Goal: Task Accomplishment & Management: Manage account settings

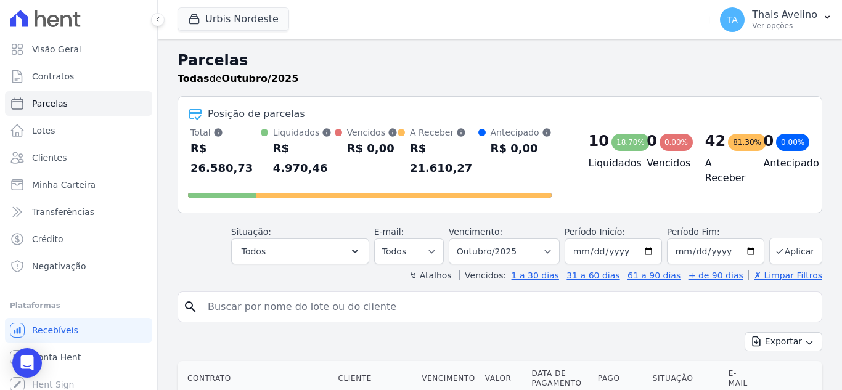
select select
drag, startPoint x: 531, startPoint y: 239, endPoint x: 485, endPoint y: 239, distance: 45.6
click at [530, 239] on select "Filtrar por período ──────── Todos os meses Agosto/2022 Setembro/2022 Outubro/2…" at bounding box center [504, 251] width 111 height 26
click at [595, 238] on input "2025-10-01" at bounding box center [613, 251] width 97 height 26
type input "2025-09-01"
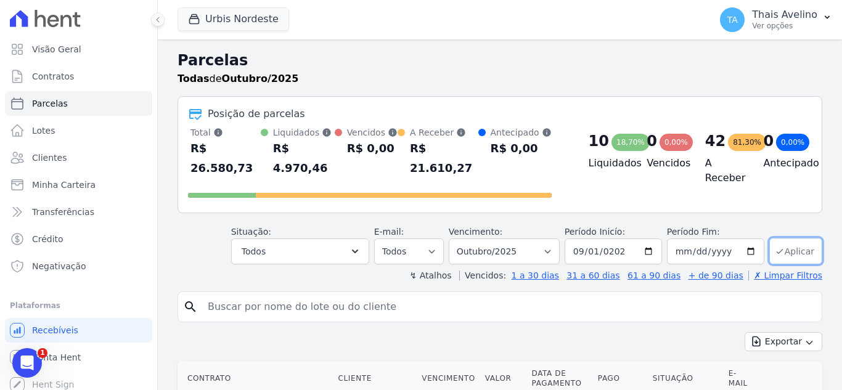
click at [789, 238] on button "Aplicar" at bounding box center [795, 251] width 53 height 26
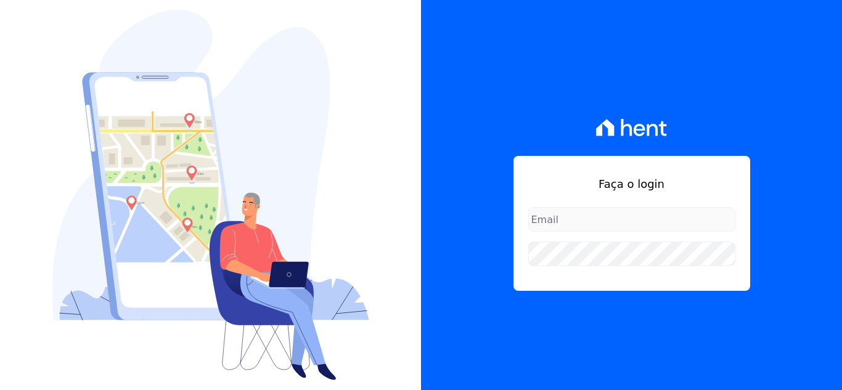
click at [589, 240] on form at bounding box center [631, 236] width 207 height 59
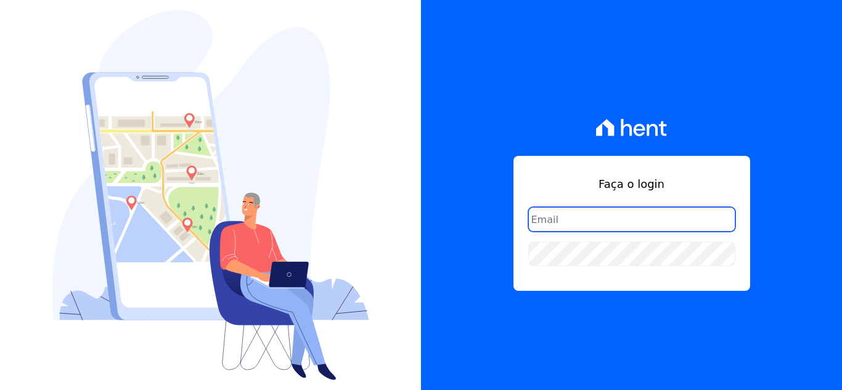
click at [580, 218] on input "email" at bounding box center [631, 219] width 207 height 25
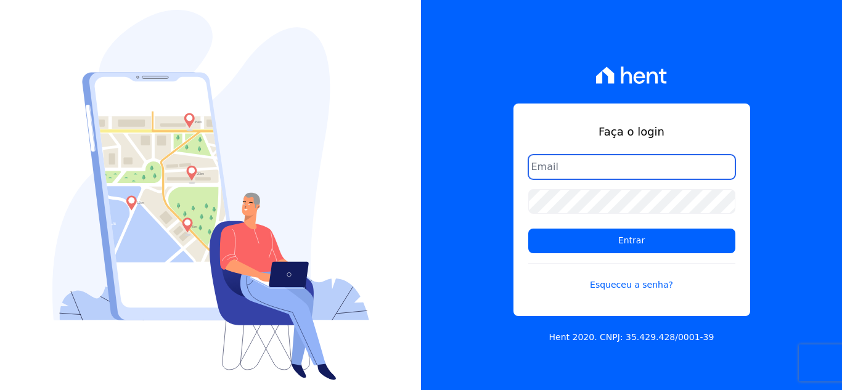
type input "thais@innovaempreendimentos.com"
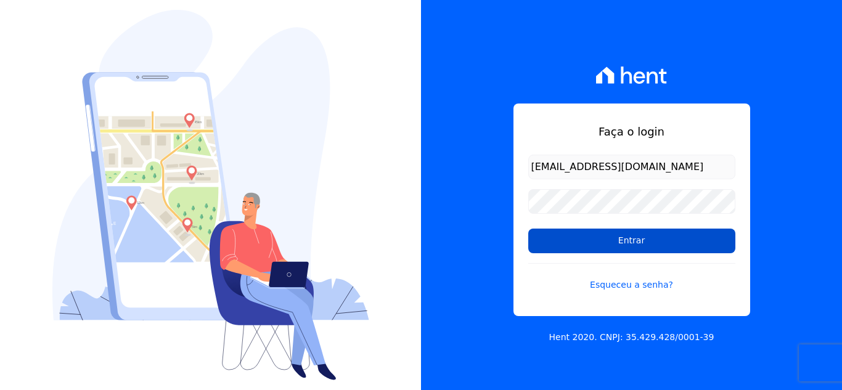
click at [637, 246] on input "Entrar" at bounding box center [631, 241] width 207 height 25
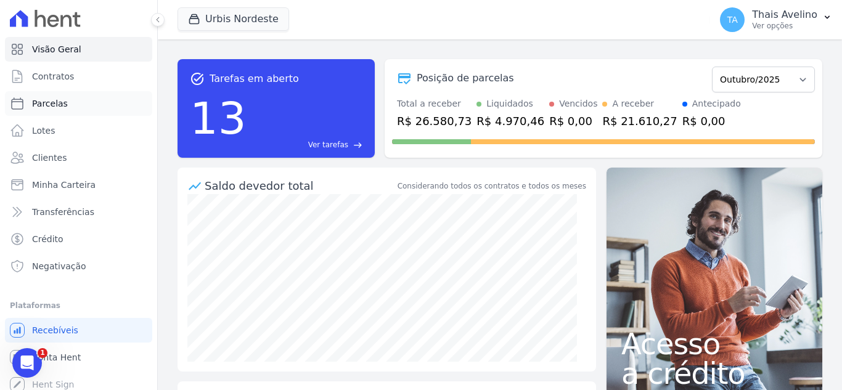
click at [68, 98] on link "Parcelas" at bounding box center [78, 103] width 147 height 25
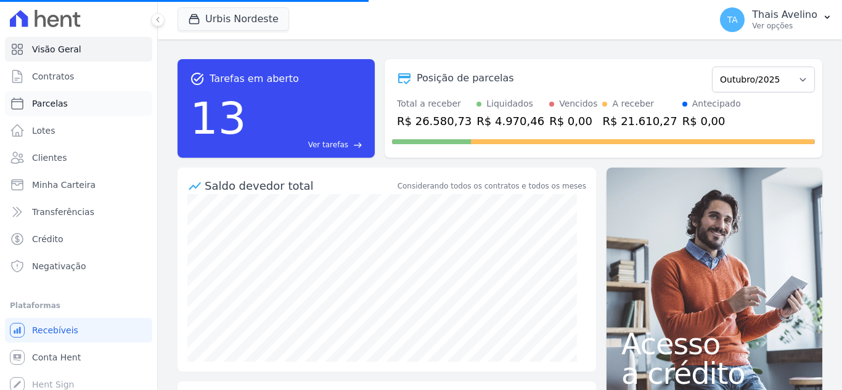
click at [81, 102] on link "Parcelas" at bounding box center [78, 103] width 147 height 25
click at [65, 168] on link "Clientes" at bounding box center [78, 157] width 147 height 25
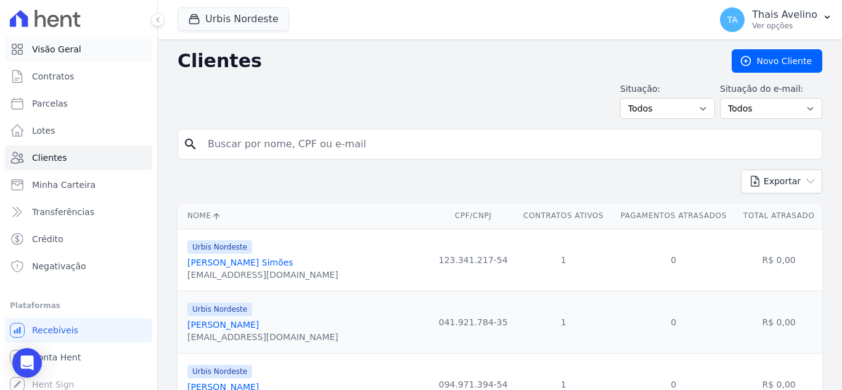
click at [77, 50] on link "Visão Geral" at bounding box center [78, 49] width 147 height 25
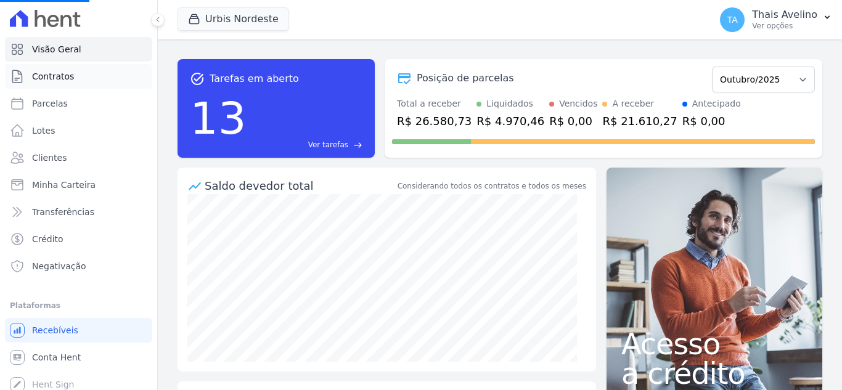
click at [81, 81] on link "Contratos" at bounding box center [78, 76] width 147 height 25
select select
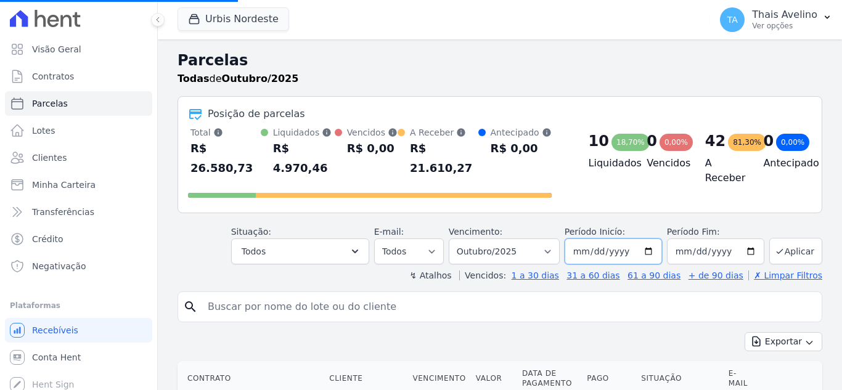
click at [591, 238] on input "2025-10-01" at bounding box center [613, 251] width 97 height 26
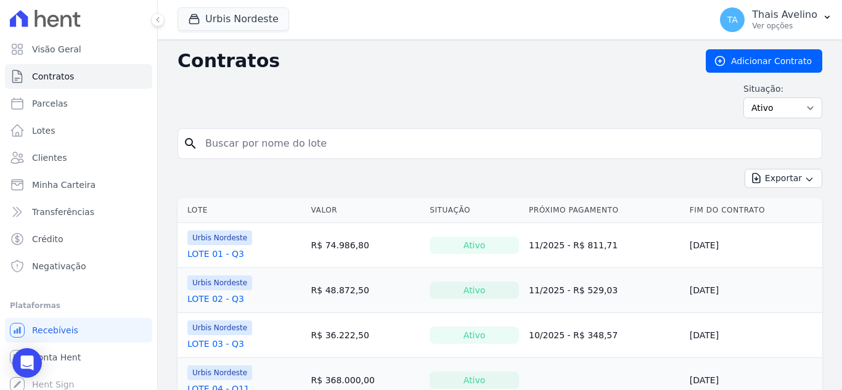
select select
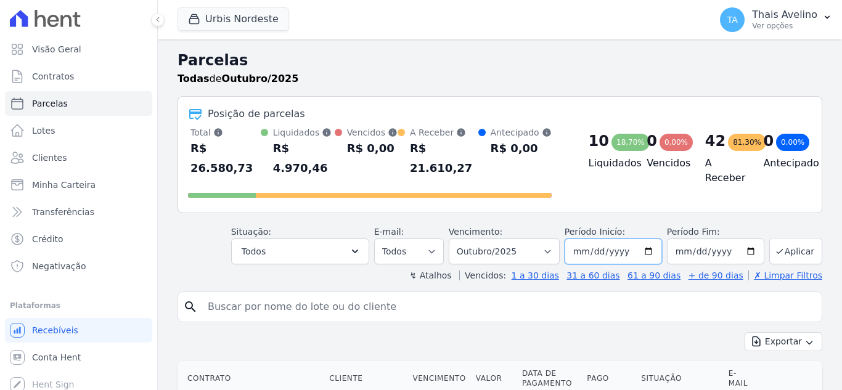
click at [593, 238] on input "2025-10-01" at bounding box center [613, 251] width 97 height 26
type input "2024-09-01"
click at [674, 238] on input "2025-10-31" at bounding box center [715, 251] width 97 height 26
click at [525, 238] on select "Filtrar por período ──────── Todos os meses Agosto/2022 Setembro/2022 Outubro/2…" at bounding box center [504, 251] width 111 height 26
click at [790, 238] on button "Aplicar" at bounding box center [795, 251] width 53 height 26
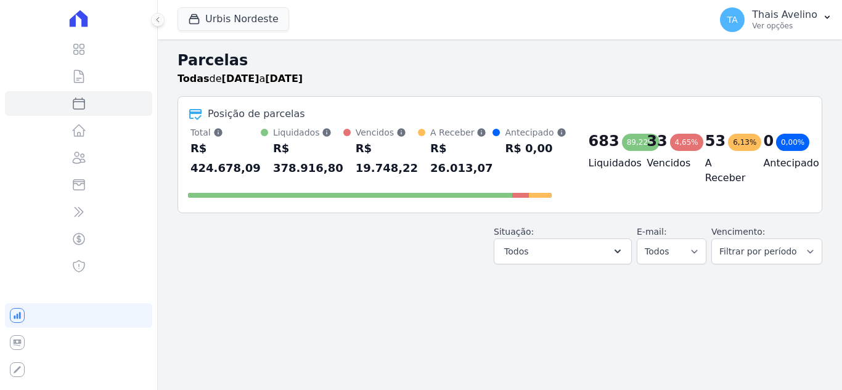
select select
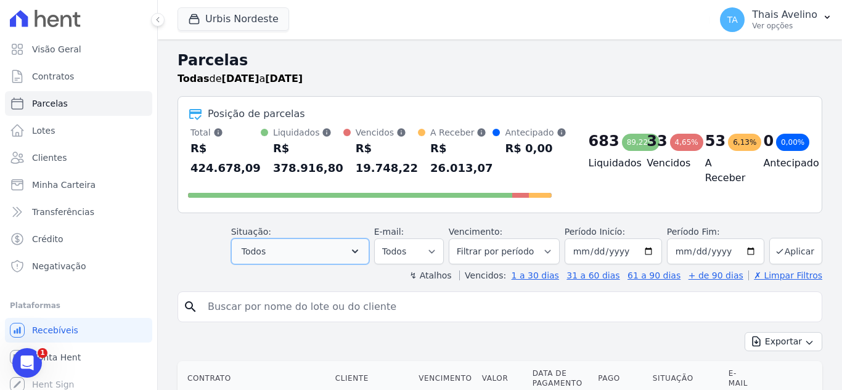
click at [337, 245] on button "Todos" at bounding box center [300, 251] width 138 height 26
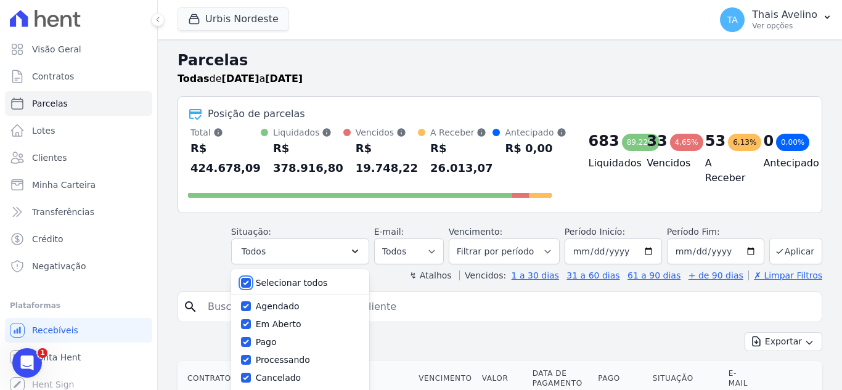
click at [251, 280] on input "Selecionar todos" at bounding box center [246, 283] width 10 height 10
checkbox input "false"
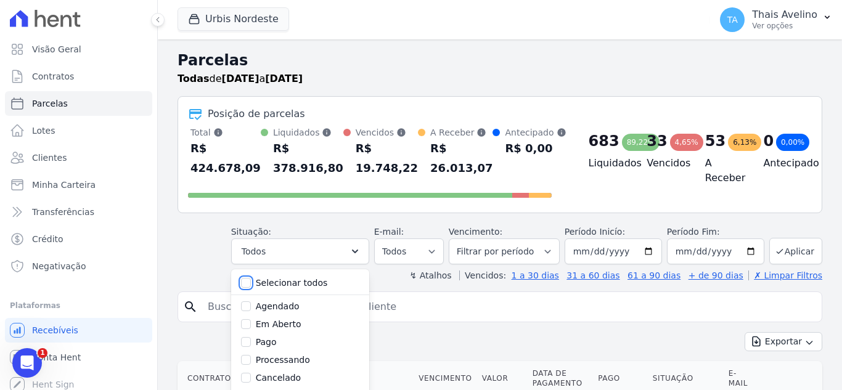
checkbox input "false"
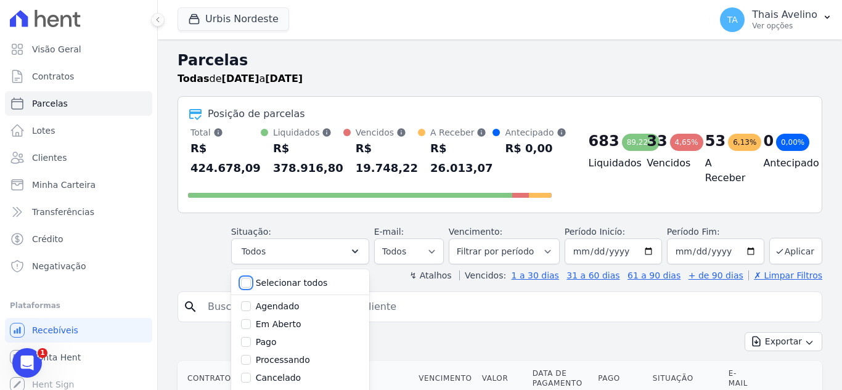
checkbox input "false"
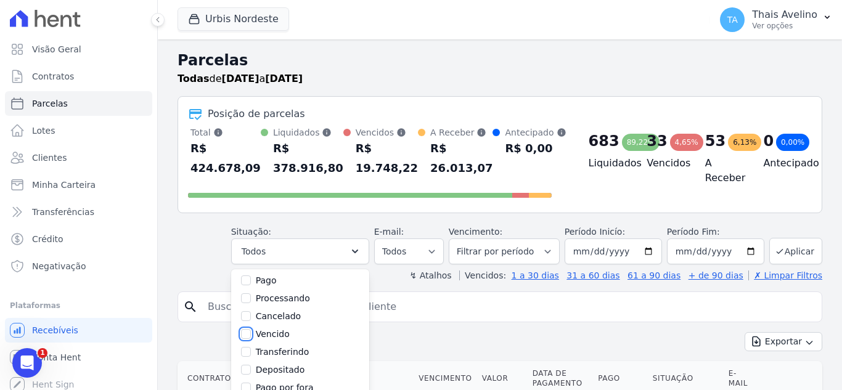
click at [251, 333] on input "Vencido" at bounding box center [246, 334] width 10 height 10
checkbox input "true"
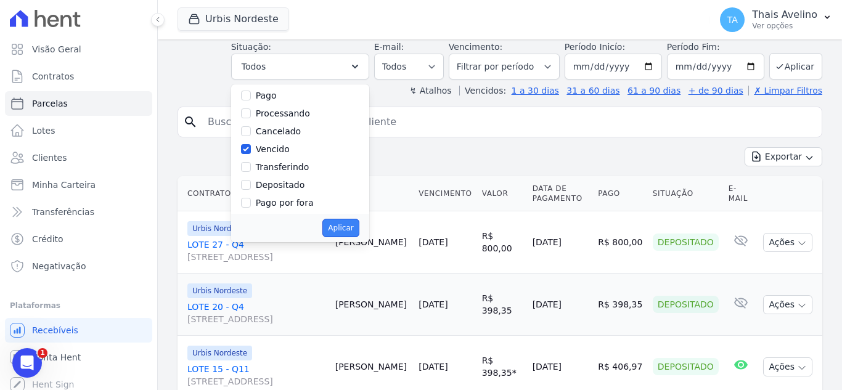
click at [356, 224] on button "Aplicar" at bounding box center [340, 228] width 36 height 18
select select "overdue"
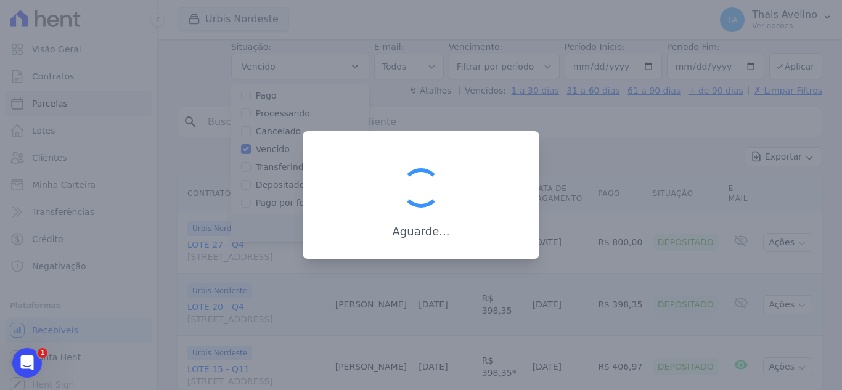
scroll to position [22, 0]
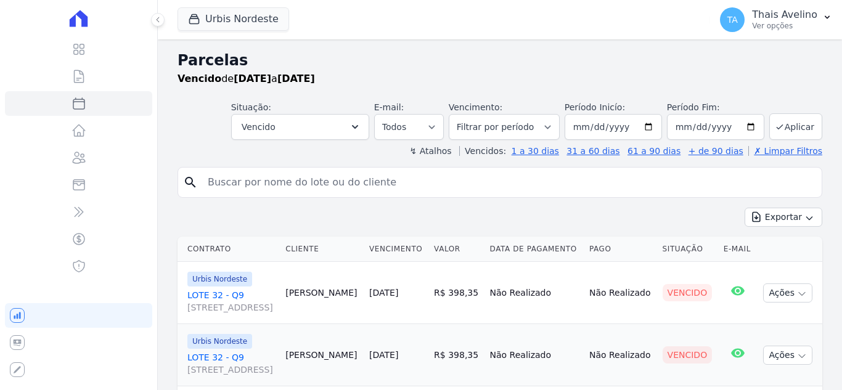
select select
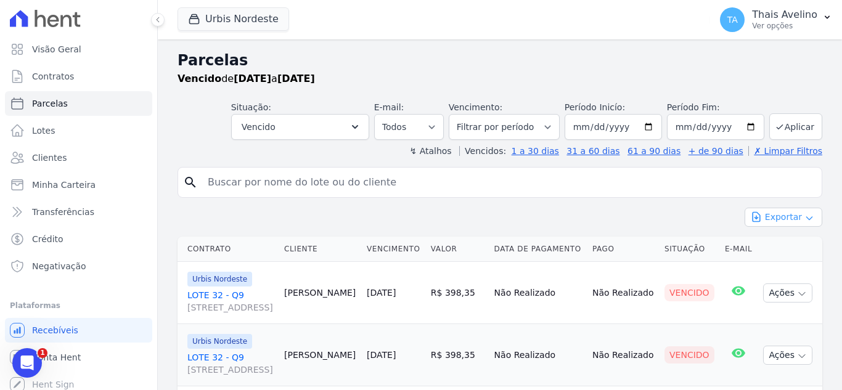
click at [794, 212] on button "Exportar" at bounding box center [783, 217] width 78 height 19
click at [776, 263] on span "Exportar CSV" at bounding box center [781, 267] width 65 height 12
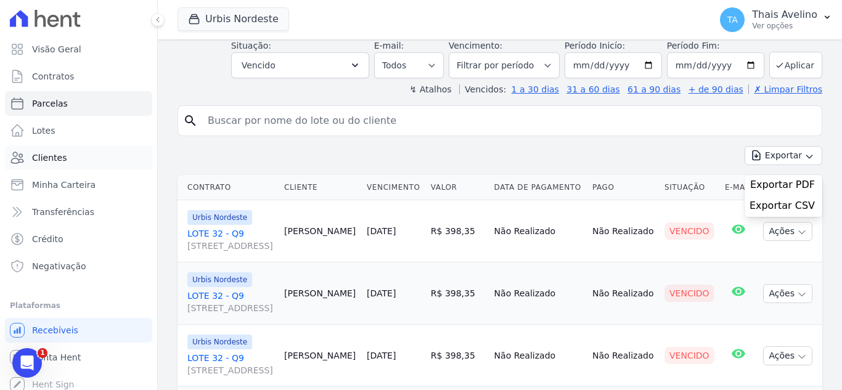
click at [63, 162] on link "Clientes" at bounding box center [78, 157] width 147 height 25
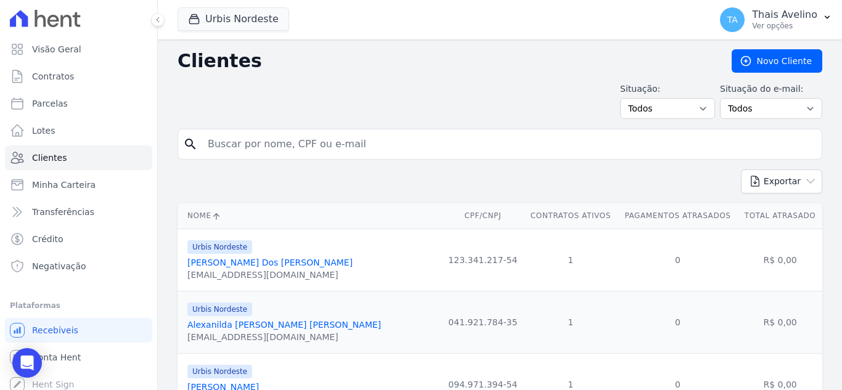
click at [307, 153] on input "search" at bounding box center [508, 144] width 616 height 25
type input "leonardo"
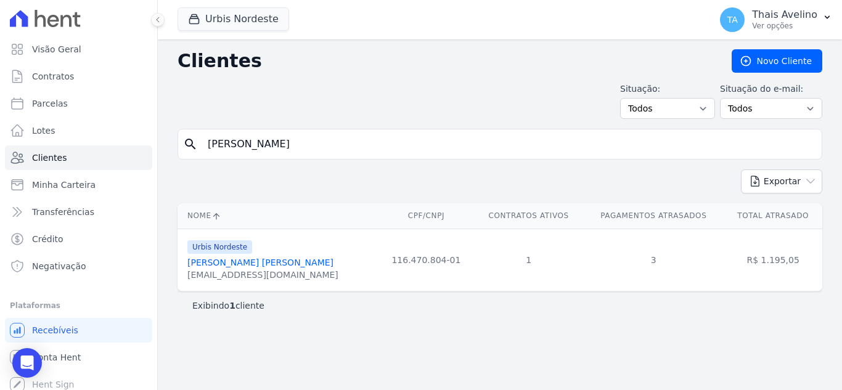
click at [235, 267] on link "Leonardo Oliveira Da Silva" at bounding box center [260, 263] width 146 height 10
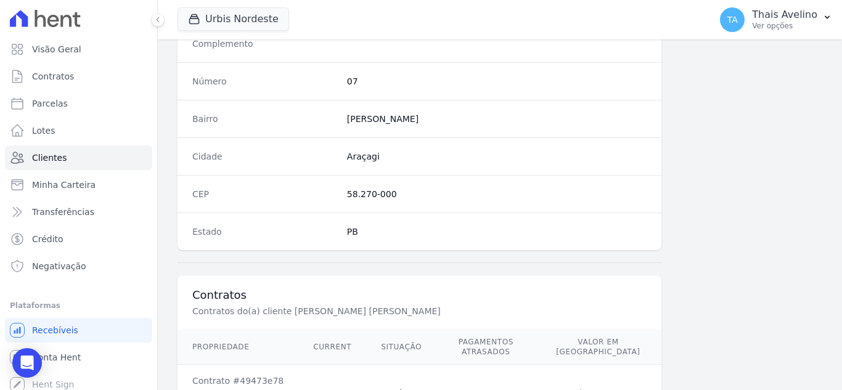
scroll to position [763, 0]
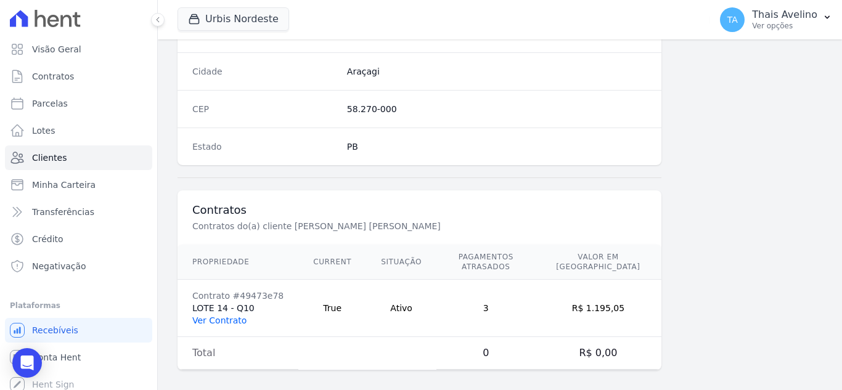
click at [234, 316] on link "Ver Contrato" at bounding box center [219, 321] width 54 height 10
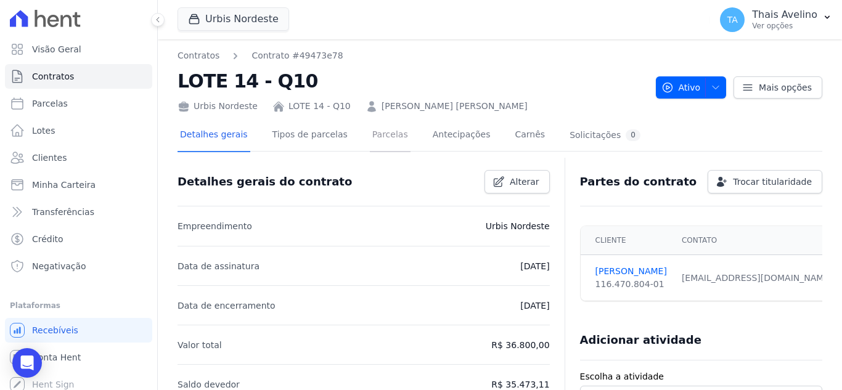
click at [375, 132] on link "Parcelas" at bounding box center [390, 136] width 41 height 33
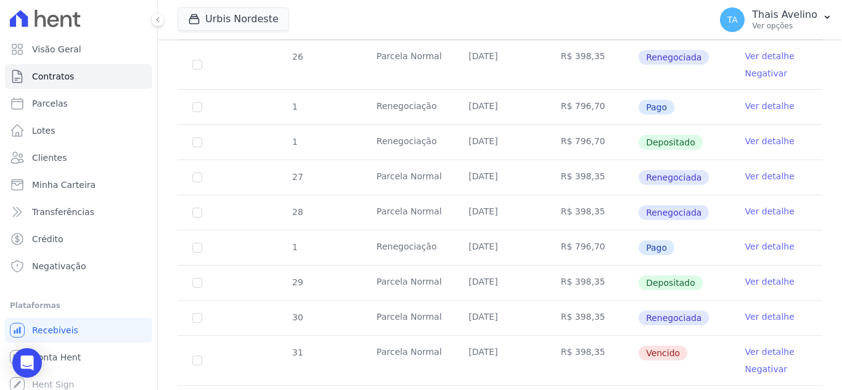
scroll to position [493, 0]
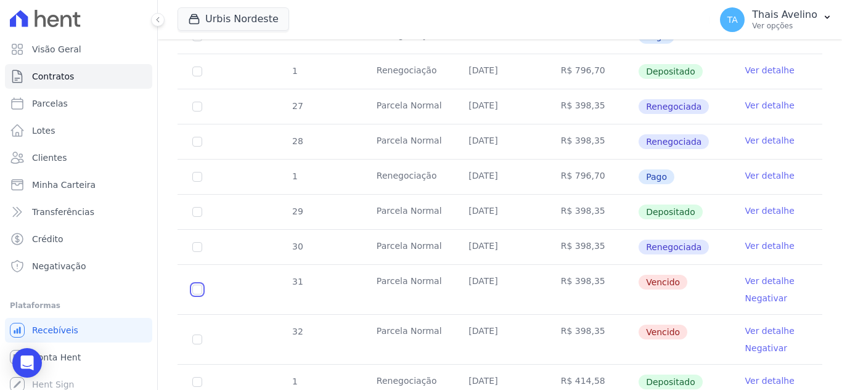
click at [195, 285] on input "checkbox" at bounding box center [197, 290] width 10 height 10
checkbox input "true"
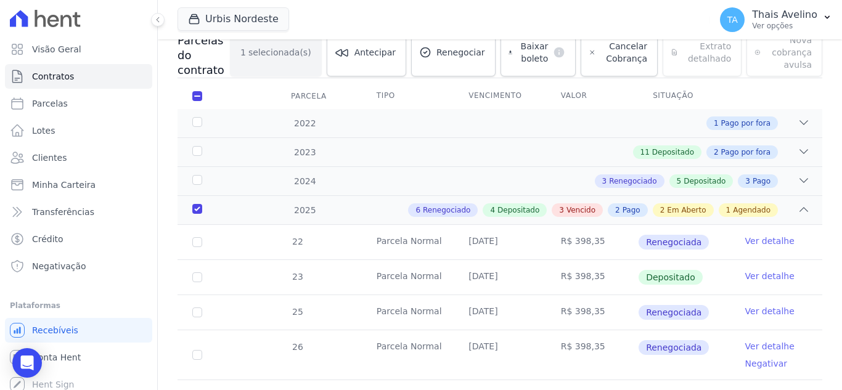
scroll to position [84, 0]
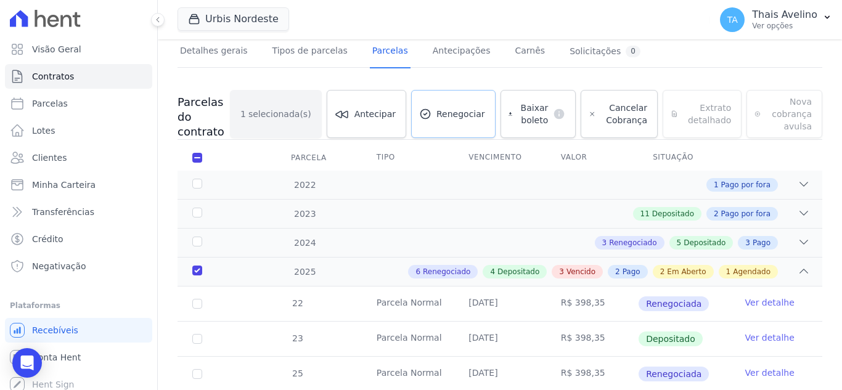
click at [460, 114] on span "Renegociar" at bounding box center [460, 114] width 49 height 12
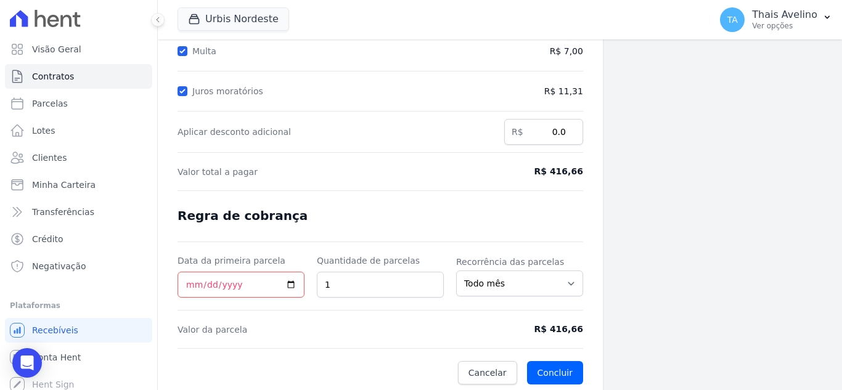
scroll to position [227, 0]
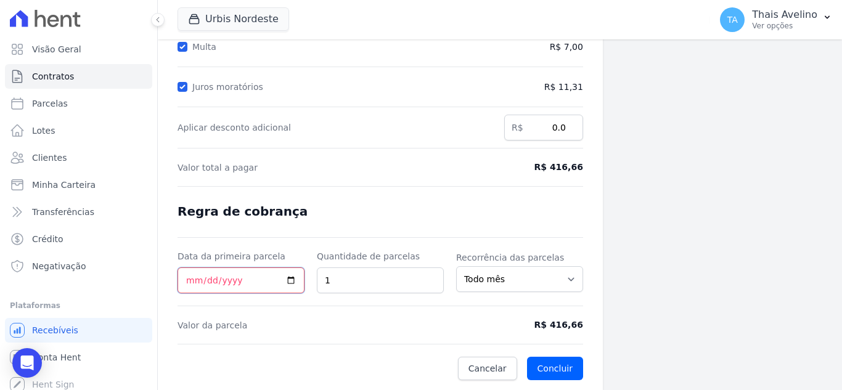
click at [197, 282] on input "Data da primeira parcela" at bounding box center [240, 280] width 127 height 26
type input "0222-10-03"
type input "[DATE]"
drag, startPoint x: 327, startPoint y: 327, endPoint x: 346, endPoint y: 323, distance: 19.5
click at [330, 324] on span "Valor da parcela" at bounding box center [327, 325] width 301 height 12
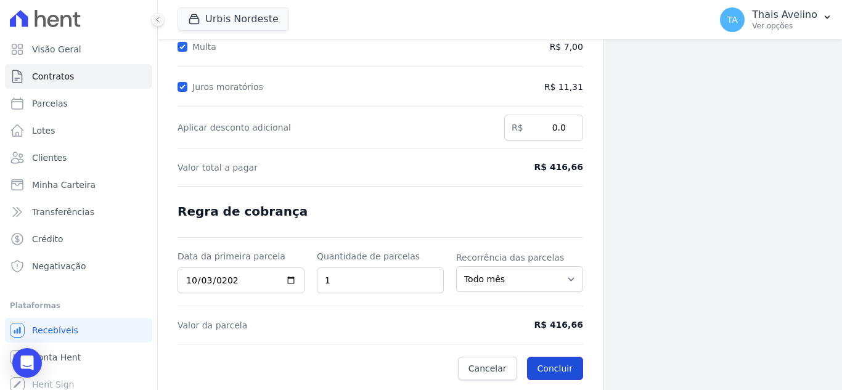
click at [553, 365] on button "Concluir" at bounding box center [555, 368] width 56 height 23
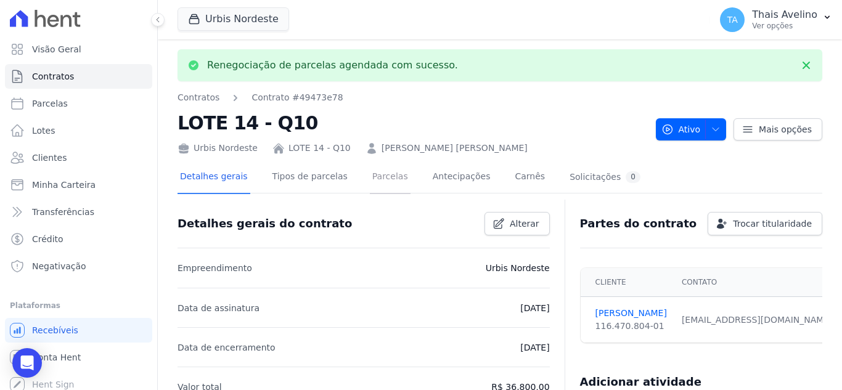
click at [373, 170] on link "Parcelas" at bounding box center [390, 177] width 41 height 33
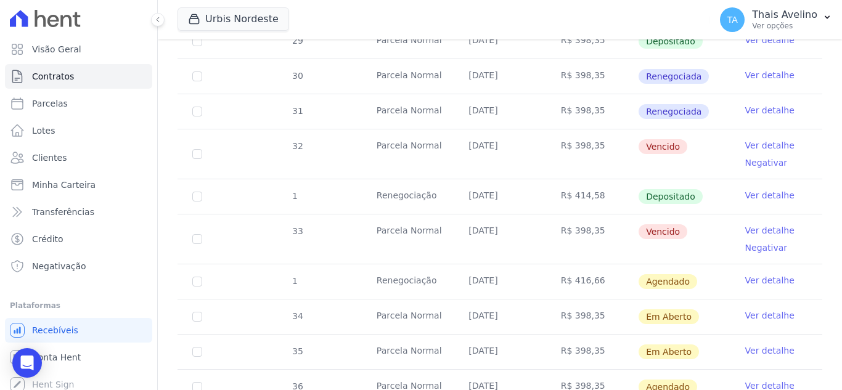
scroll to position [678, 0]
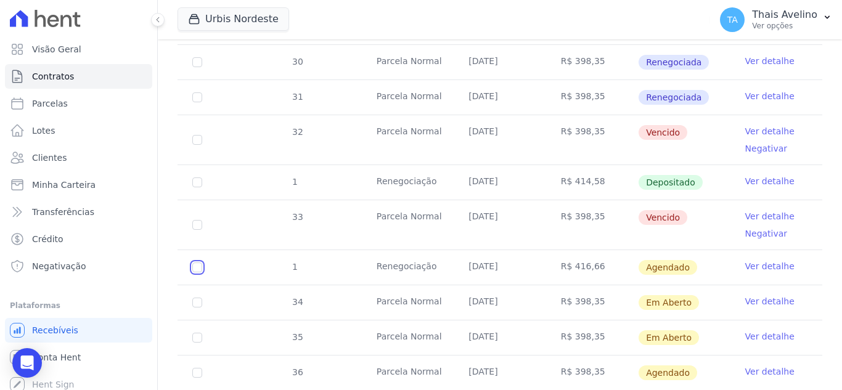
click at [198, 263] on input "checkbox" at bounding box center [197, 268] width 10 height 10
checkbox input "true"
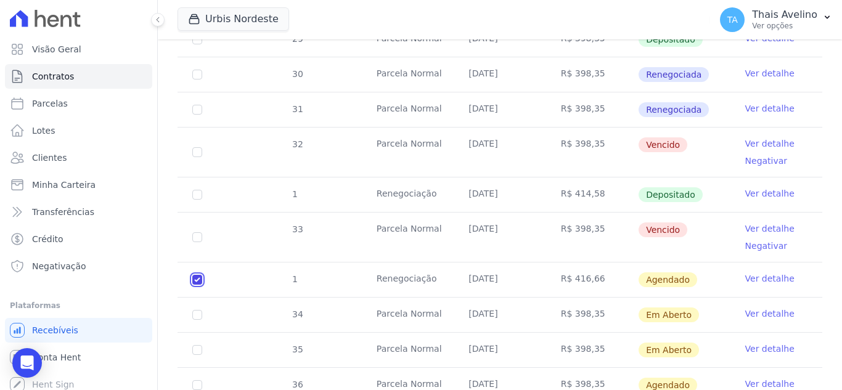
scroll to position [688, 0]
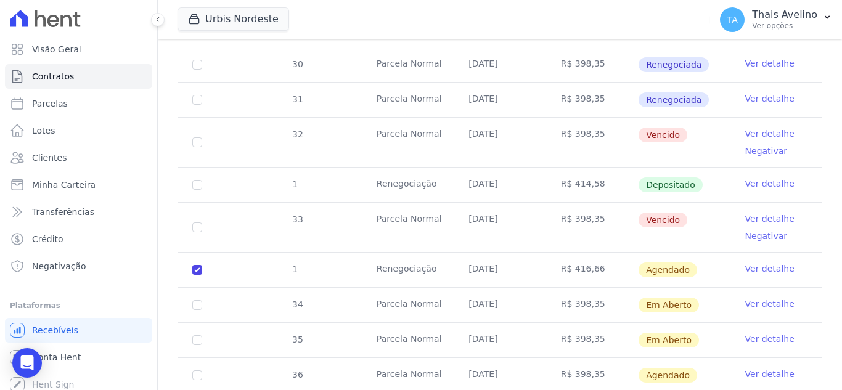
click at [759, 263] on link "Ver detalhe" at bounding box center [769, 269] width 49 height 12
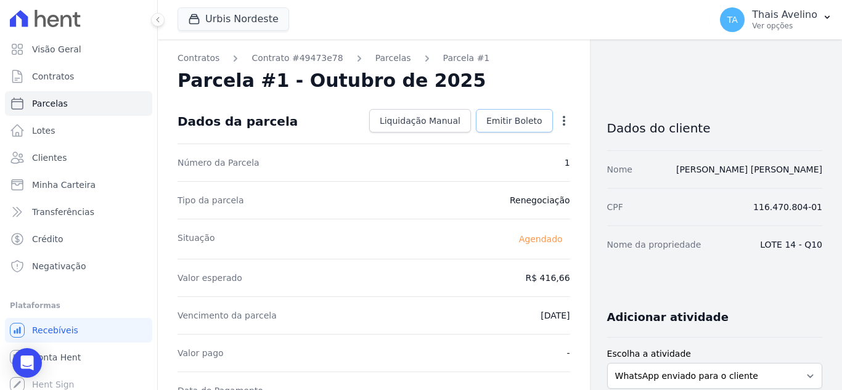
click at [512, 120] on span "Emitir Boleto" at bounding box center [514, 121] width 56 height 12
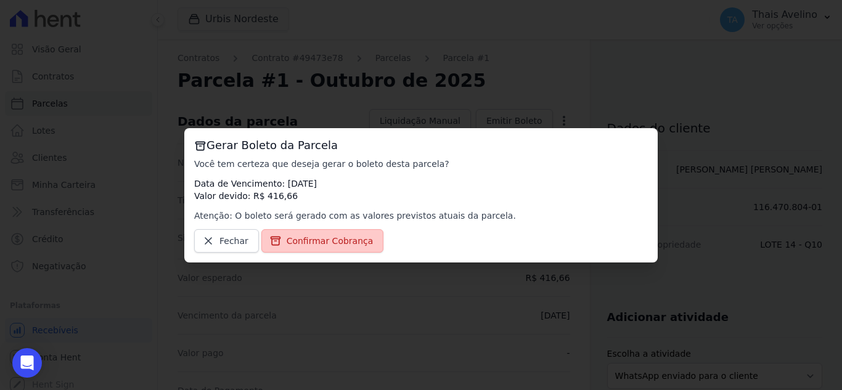
click at [346, 237] on span "Confirmar Cobrança" at bounding box center [330, 241] width 87 height 12
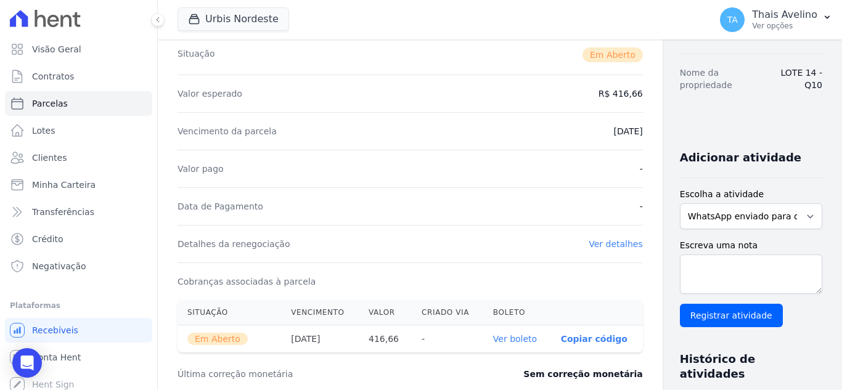
scroll to position [185, 0]
click at [574, 235] on div "Detalhes da renegociação Ver detalhes" at bounding box center [409, 243] width 465 height 38
click at [589, 246] on link "Ver detalhes" at bounding box center [616, 243] width 54 height 10
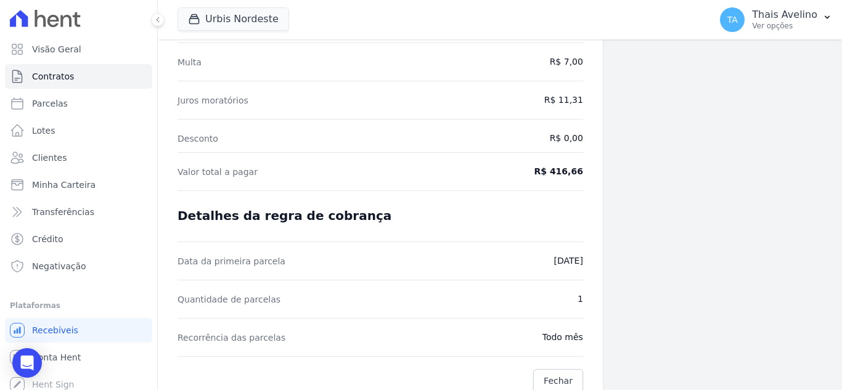
scroll to position [222, 0]
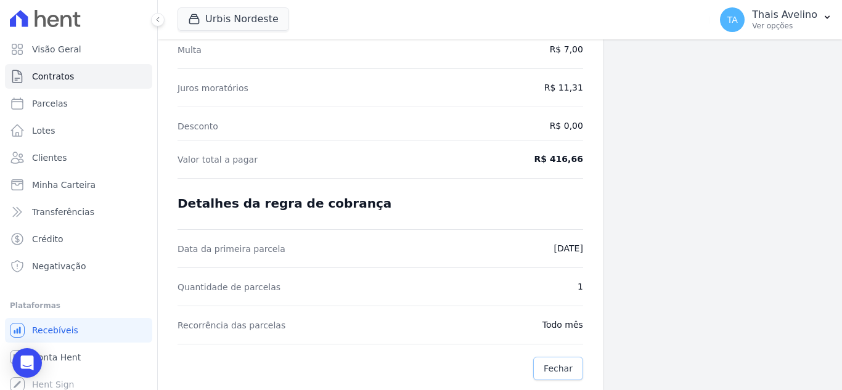
click at [545, 368] on span "Fechar" at bounding box center [558, 368] width 29 height 12
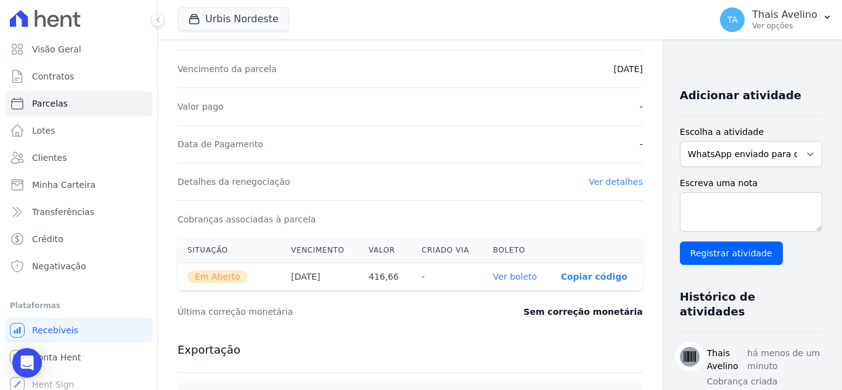
scroll to position [308, 0]
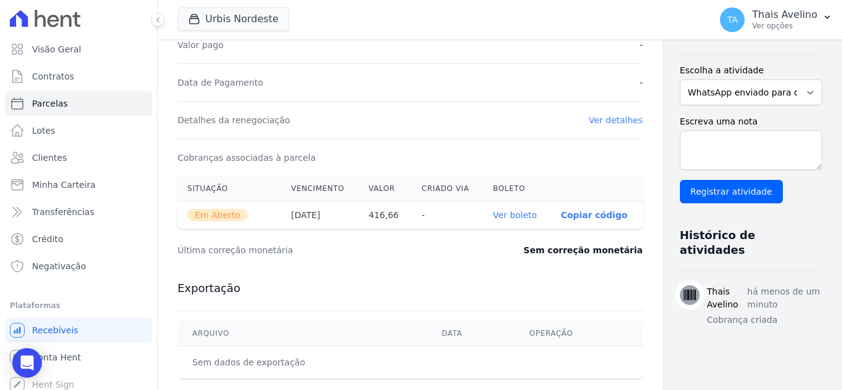
click at [493, 214] on link "Ver boleto" at bounding box center [515, 215] width 44 height 10
click at [67, 157] on link "Clientes" at bounding box center [78, 157] width 147 height 25
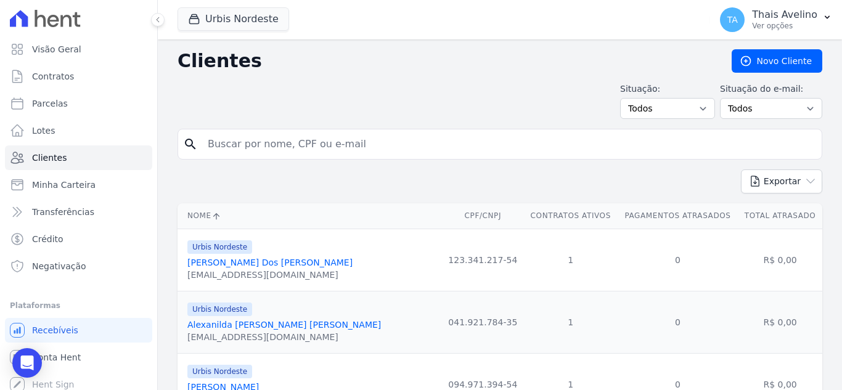
click at [264, 145] on input "search" at bounding box center [508, 144] width 616 height 25
type input "emerson"
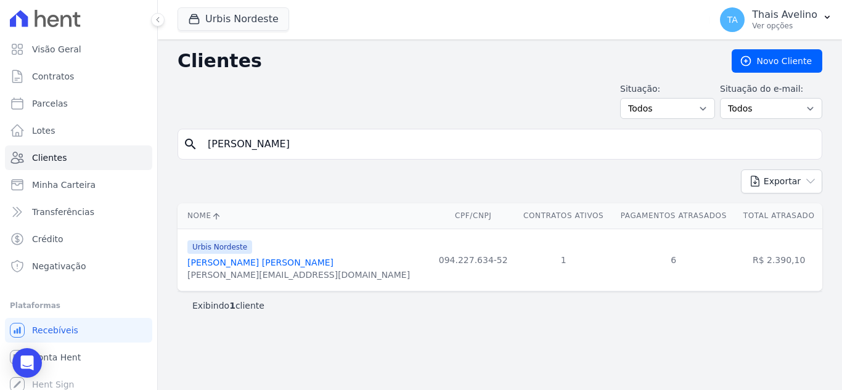
click at [256, 260] on link "[PERSON_NAME] [PERSON_NAME]" at bounding box center [260, 263] width 146 height 10
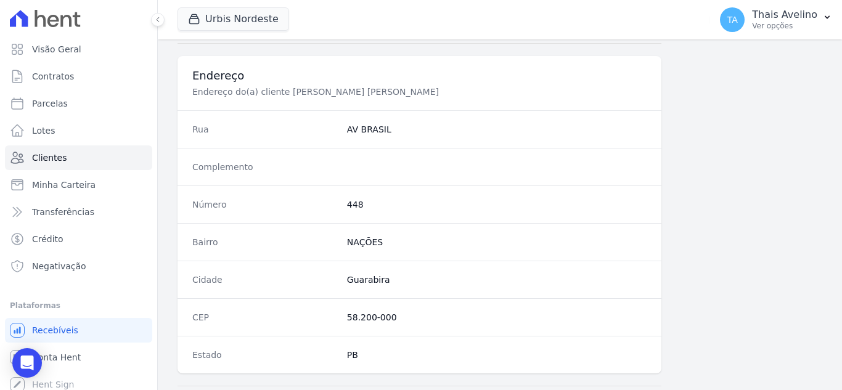
scroll to position [763, 0]
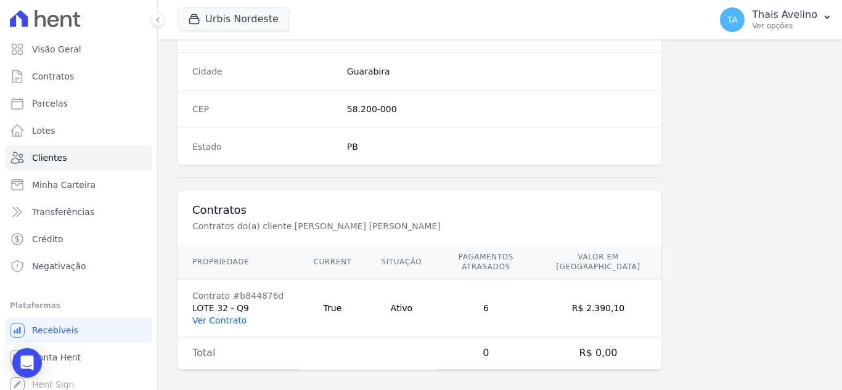
click at [214, 316] on link "Ver Contrato" at bounding box center [219, 321] width 54 height 10
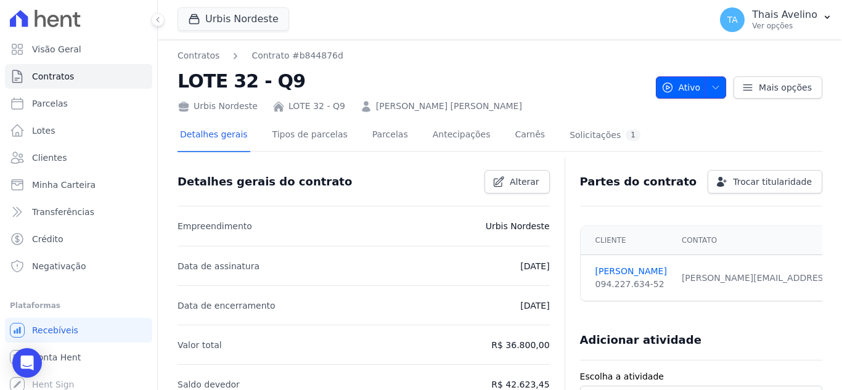
click at [718, 91] on button "Ativo" at bounding box center [691, 87] width 71 height 22
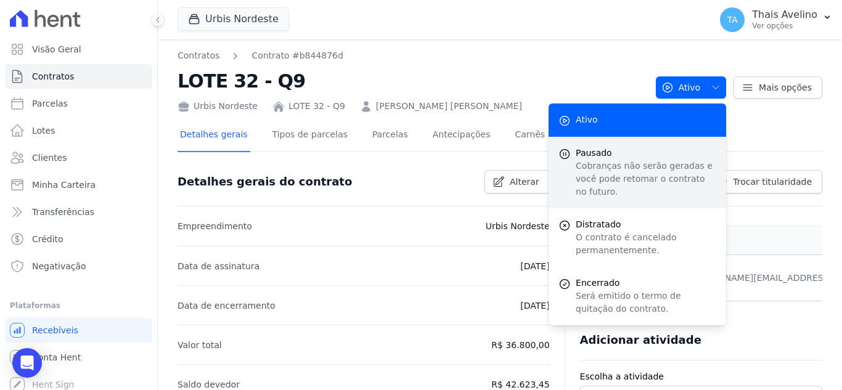
click at [628, 180] on p "Cobranças não serão geradas e você pode retomar o contrato no futuro." at bounding box center [646, 179] width 141 height 39
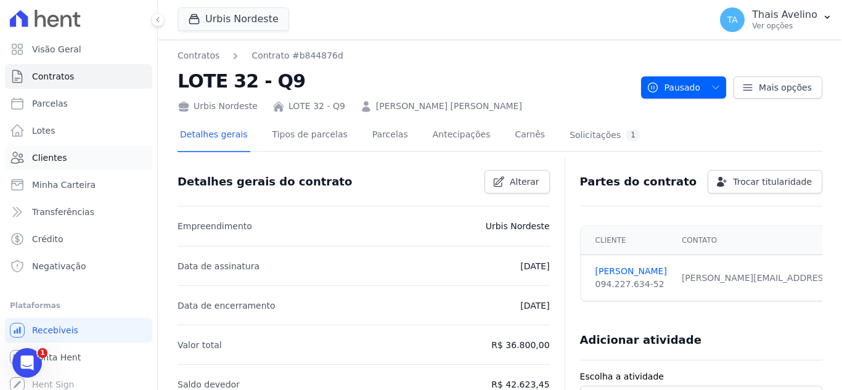
click at [53, 151] on link "Clientes" at bounding box center [78, 157] width 147 height 25
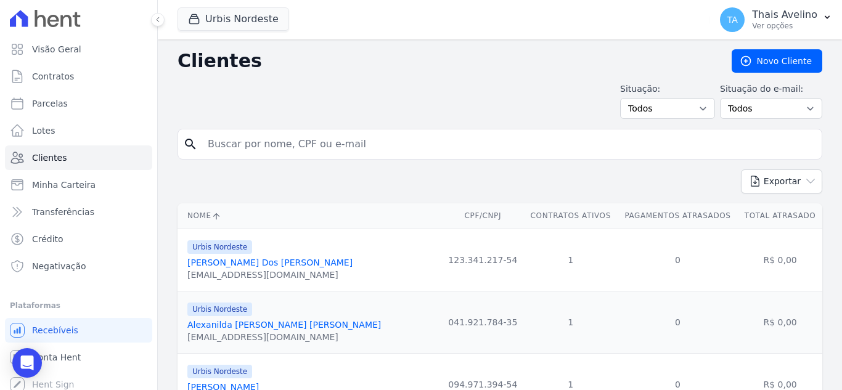
click at [272, 137] on input "search" at bounding box center [508, 144] width 616 height 25
type input "[PERSON_NAME]"
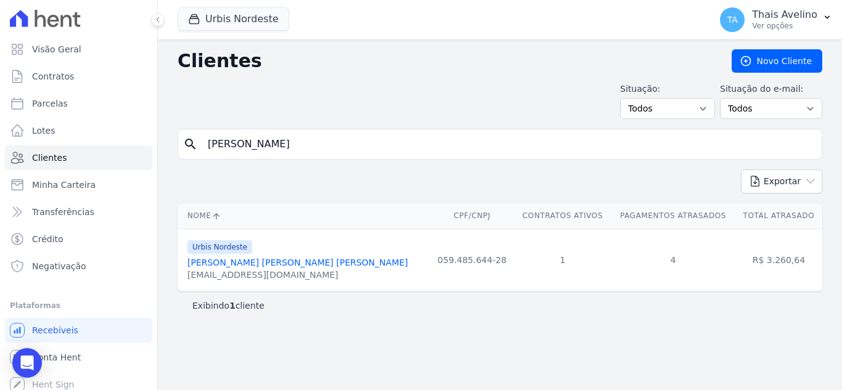
click at [285, 262] on link "[PERSON_NAME] [PERSON_NAME] [PERSON_NAME]" at bounding box center [297, 263] width 221 height 10
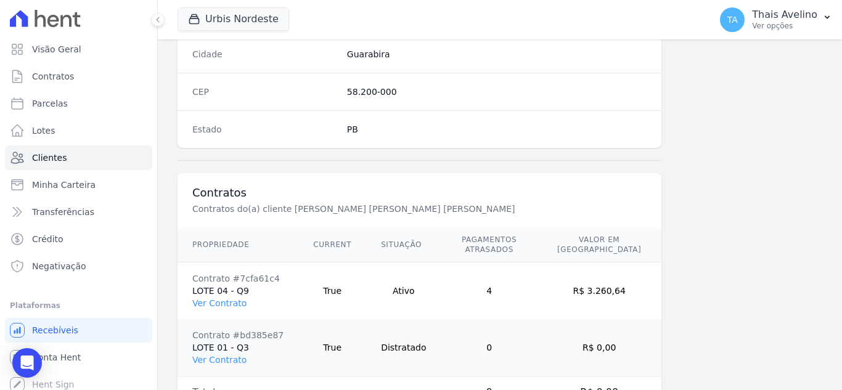
scroll to position [820, 0]
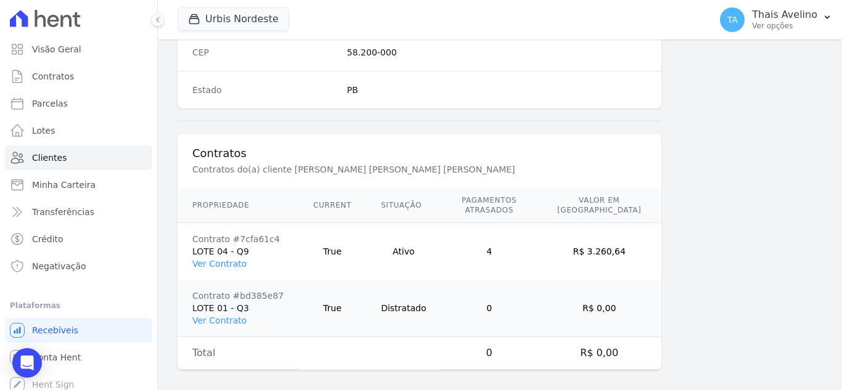
drag, startPoint x: 383, startPoint y: 278, endPoint x: 295, endPoint y: 276, distance: 88.8
click at [311, 280] on td "True" at bounding box center [332, 308] width 68 height 57
click at [234, 259] on link "Ver Contrato" at bounding box center [219, 264] width 54 height 10
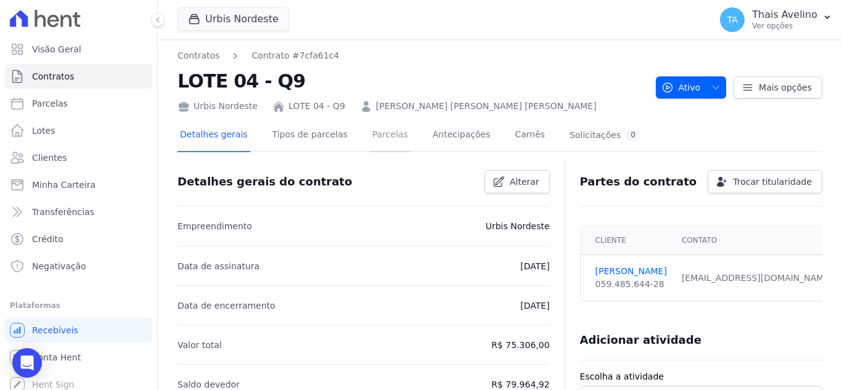
click at [377, 143] on link "Parcelas" at bounding box center [390, 136] width 41 height 33
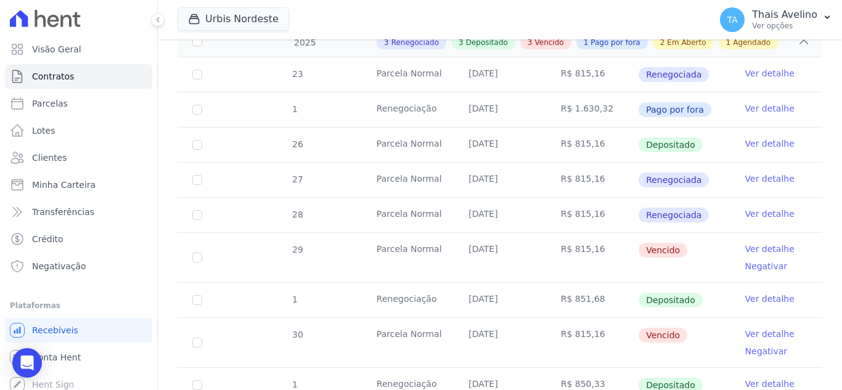
scroll to position [370, 0]
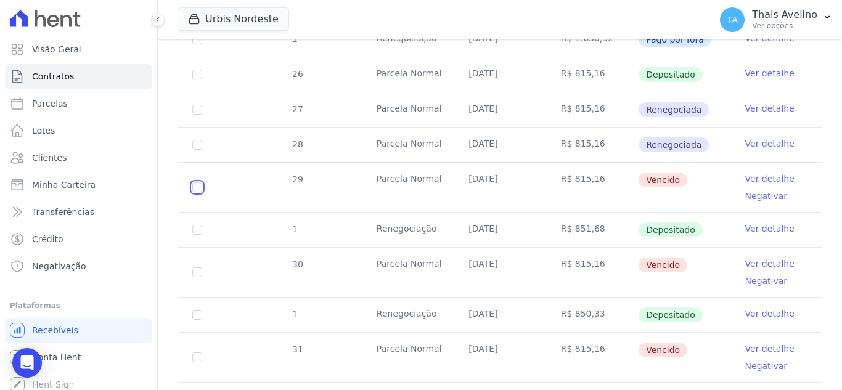
click at [200, 182] on input "checkbox" at bounding box center [197, 187] width 10 height 10
checkbox input "true"
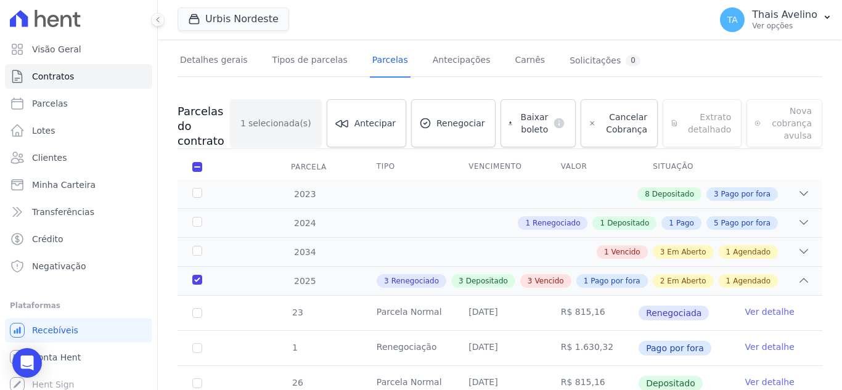
scroll to position [0, 0]
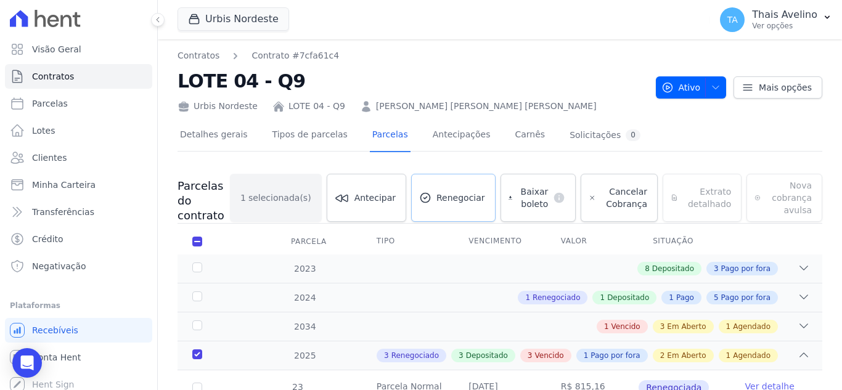
click at [462, 206] on link "Renegociar" at bounding box center [453, 198] width 84 height 48
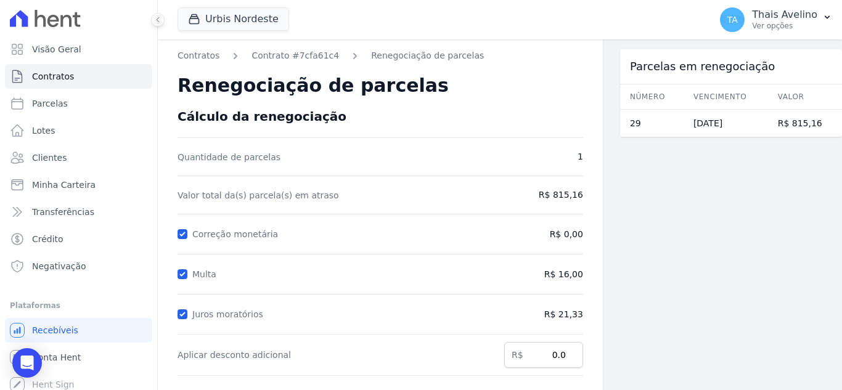
scroll to position [227, 0]
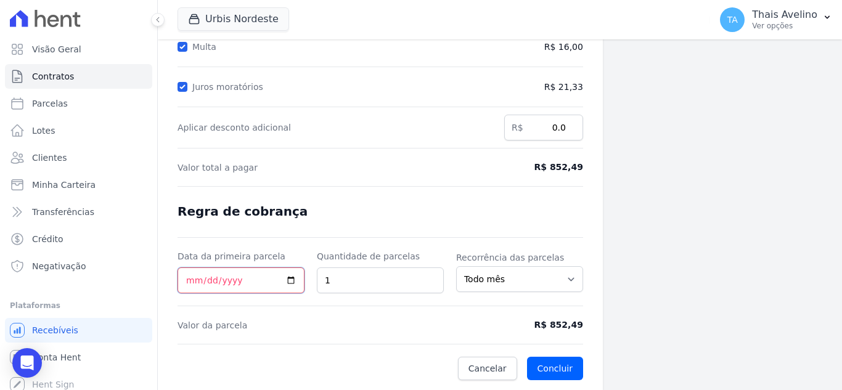
click at [185, 278] on input "Data da primeira parcela" at bounding box center [240, 280] width 127 height 26
type input "[DATE]"
click at [548, 363] on button "Concluir" at bounding box center [555, 368] width 56 height 23
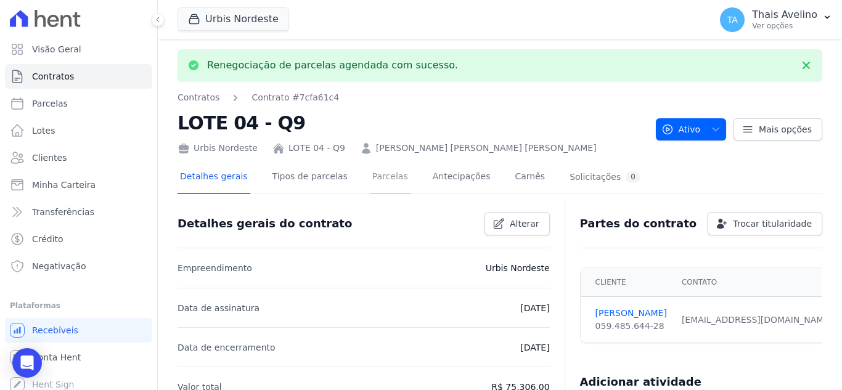
click at [377, 181] on link "Parcelas" at bounding box center [390, 177] width 41 height 33
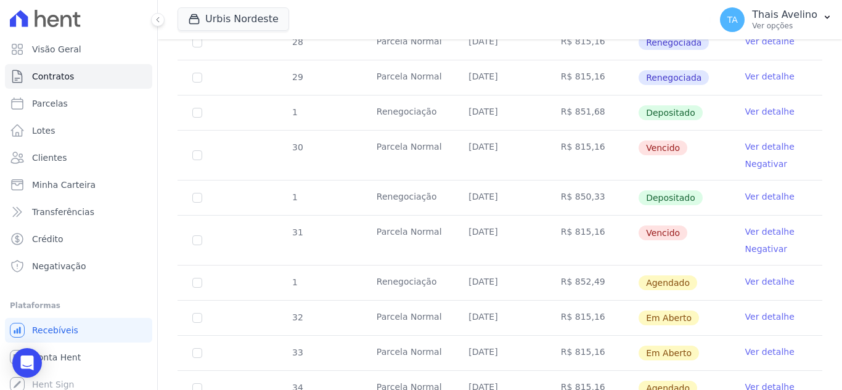
scroll to position [493, 0]
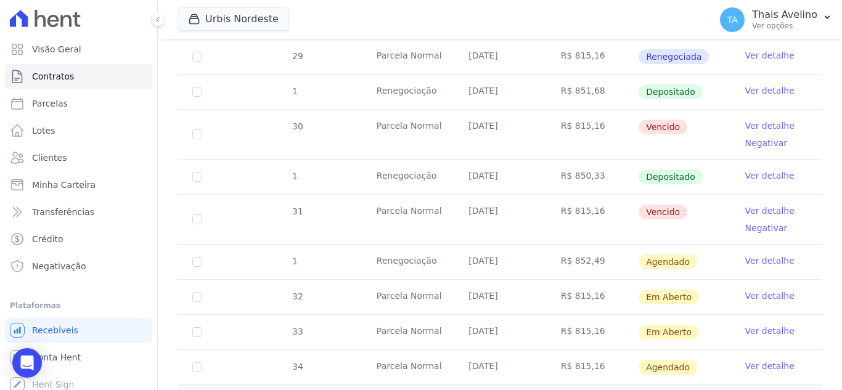
click at [760, 255] on link "Ver detalhe" at bounding box center [769, 261] width 49 height 12
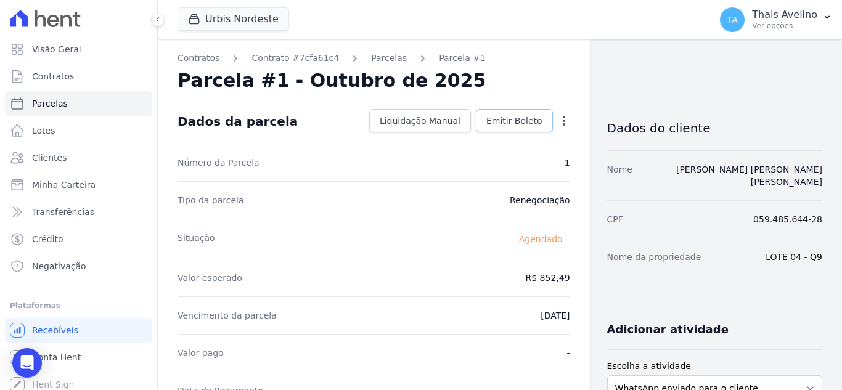
click at [487, 125] on span "Emitir Boleto" at bounding box center [514, 121] width 56 height 12
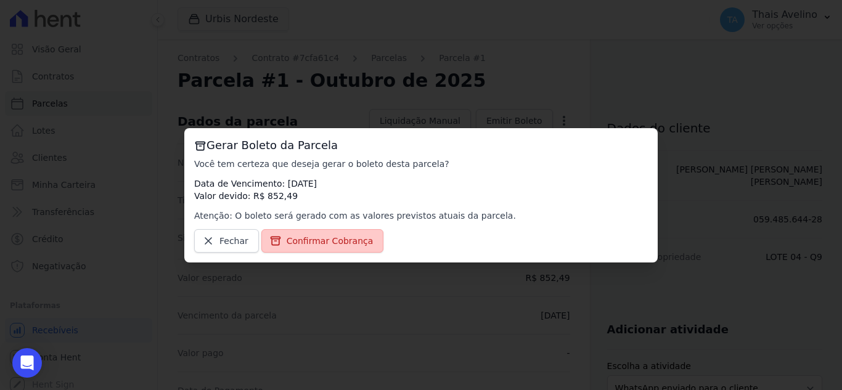
click at [336, 235] on span "Confirmar Cobrança" at bounding box center [330, 241] width 87 height 12
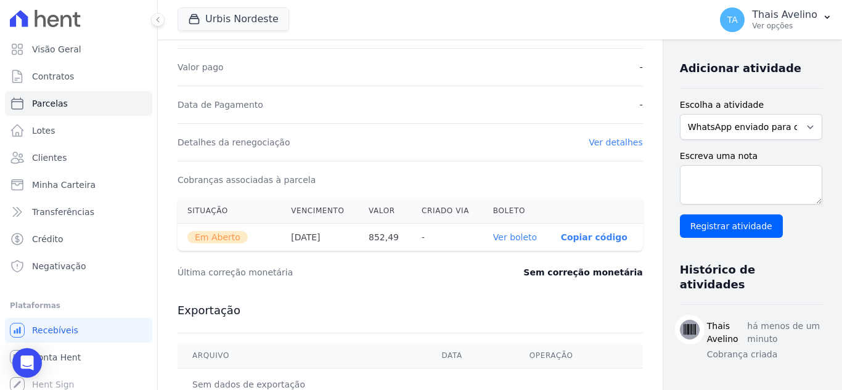
scroll to position [308, 0]
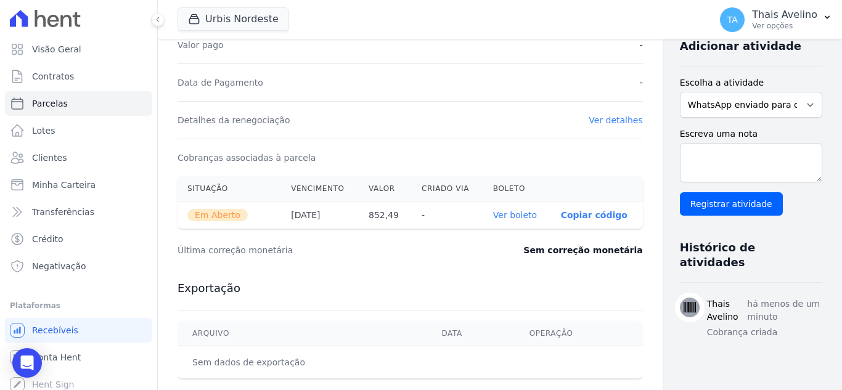
click at [493, 215] on link "Ver boleto" at bounding box center [515, 215] width 44 height 10
